Goal: Information Seeking & Learning: Learn about a topic

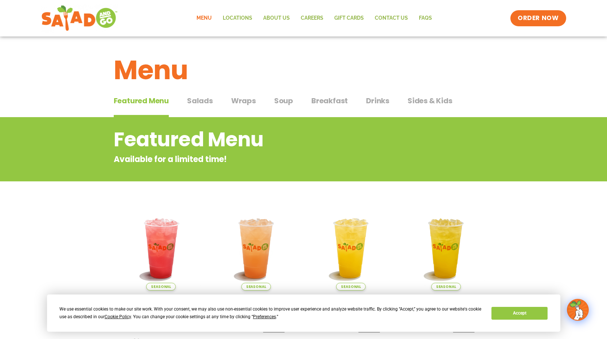
scroll to position [21, 0]
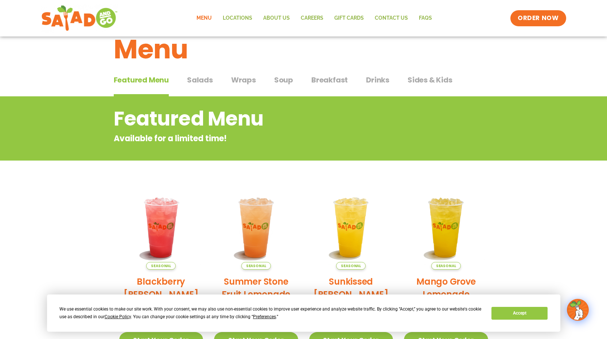
click at [197, 80] on span "Salads" at bounding box center [200, 79] width 26 height 11
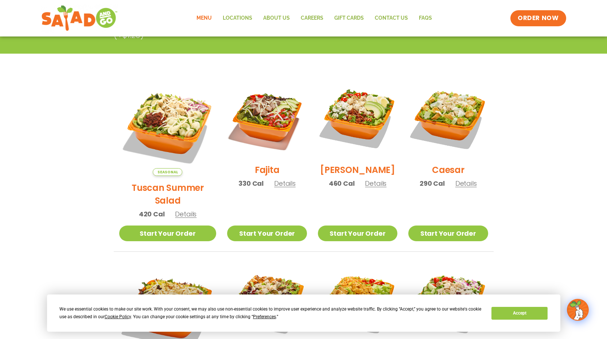
scroll to position [184, 0]
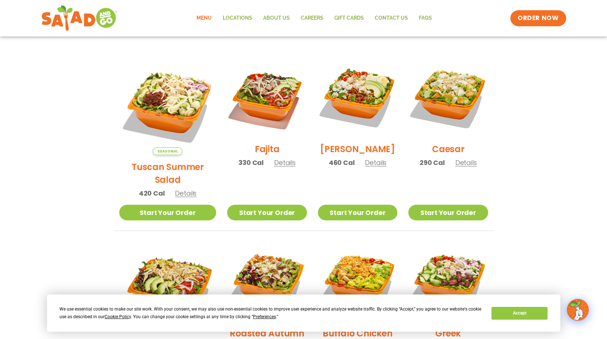
click at [541, 147] on section "Salads Our house-made dressings make our huge portions even more delicious. Goo…" at bounding box center [303, 253] width 607 height 641
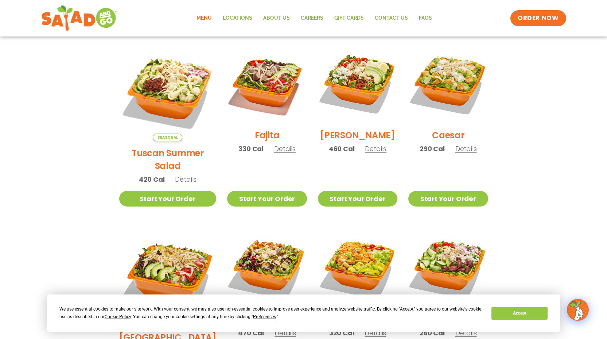
scroll to position [132, 0]
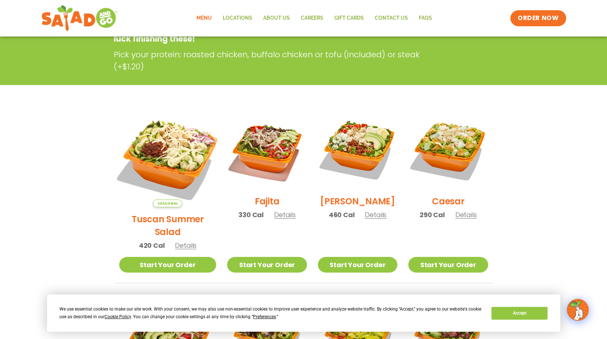
click at [174, 156] on img at bounding box center [167, 158] width 114 height 114
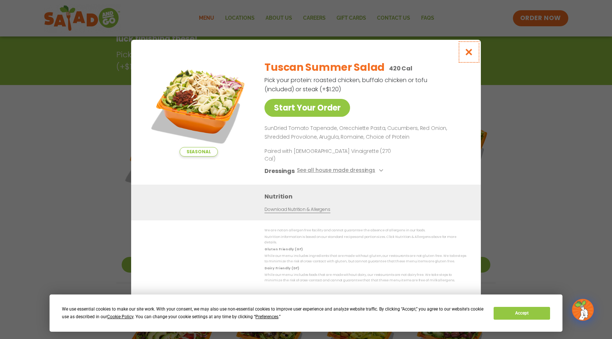
click at [472, 56] on icon "Close modal" at bounding box center [469, 52] width 9 height 8
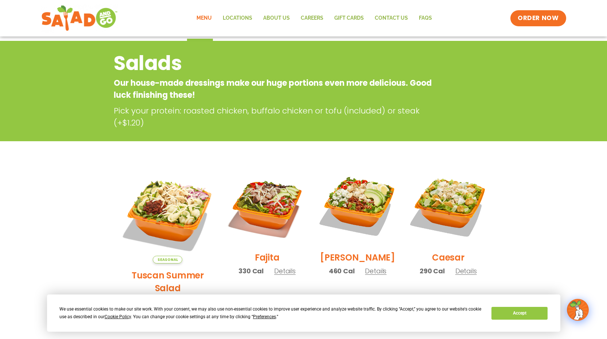
scroll to position [19, 0]
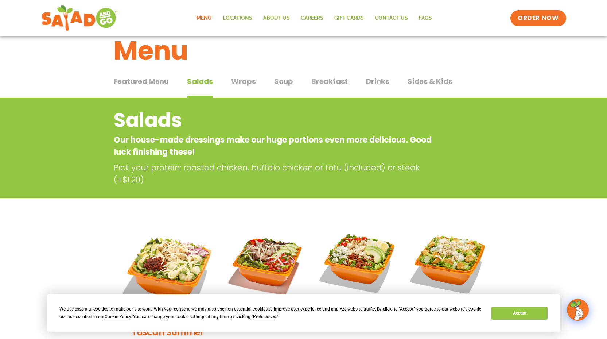
click at [249, 82] on span "Wraps" at bounding box center [243, 81] width 25 height 11
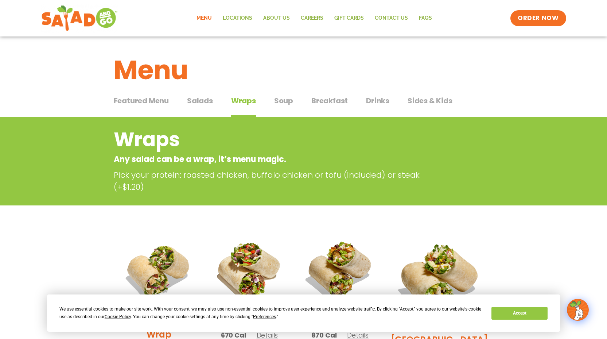
click at [275, 105] on span "Soup" at bounding box center [283, 100] width 19 height 11
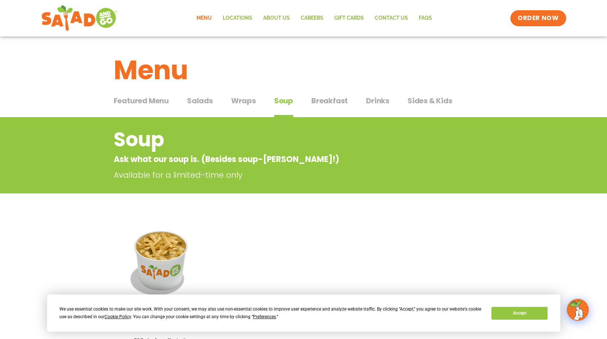
click at [436, 103] on span "Sides & Kids" at bounding box center [430, 100] width 45 height 11
